Goal: Information Seeking & Learning: Learn about a topic

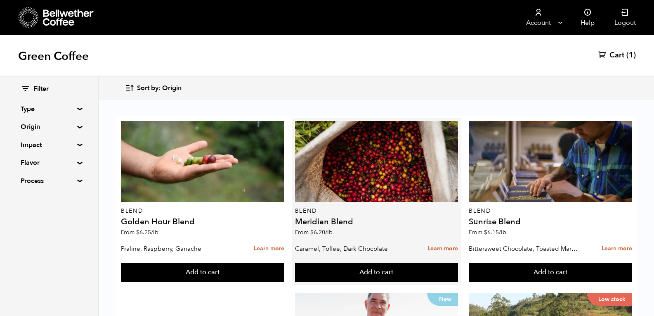
click at [334, 225] on h4 "Meridian Blend" at bounding box center [376, 222] width 163 height 8
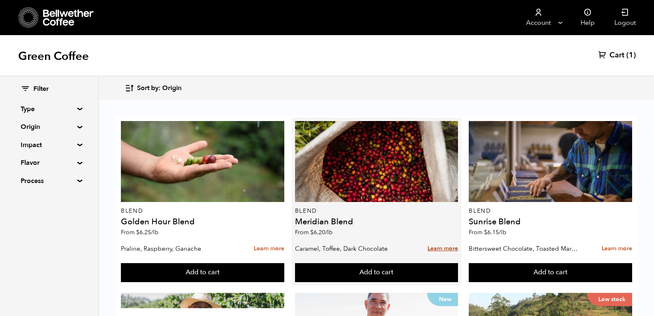
click at [445, 246] on link "Learn more" at bounding box center [443, 249] width 31 height 18
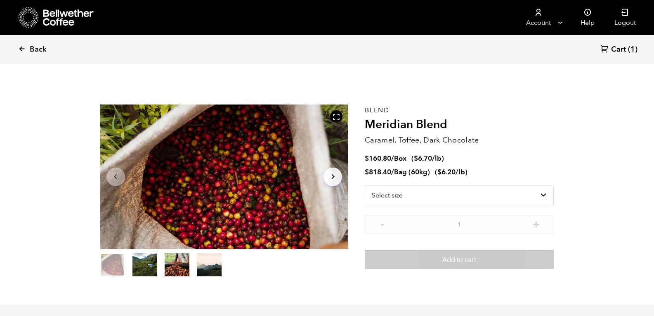
scroll to position [359, 440]
click at [30, 49] on span "Back" at bounding box center [38, 50] width 17 height 10
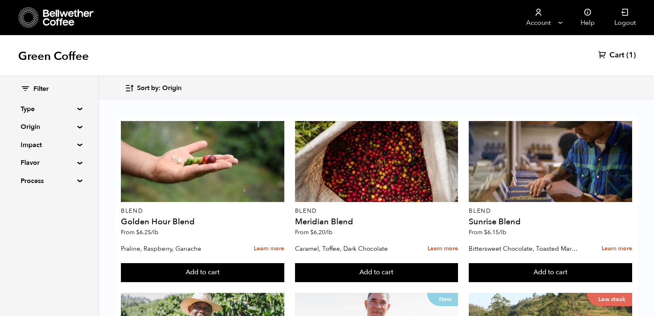
scroll to position [29, 0]
